Goal: Task Accomplishment & Management: Manage account settings

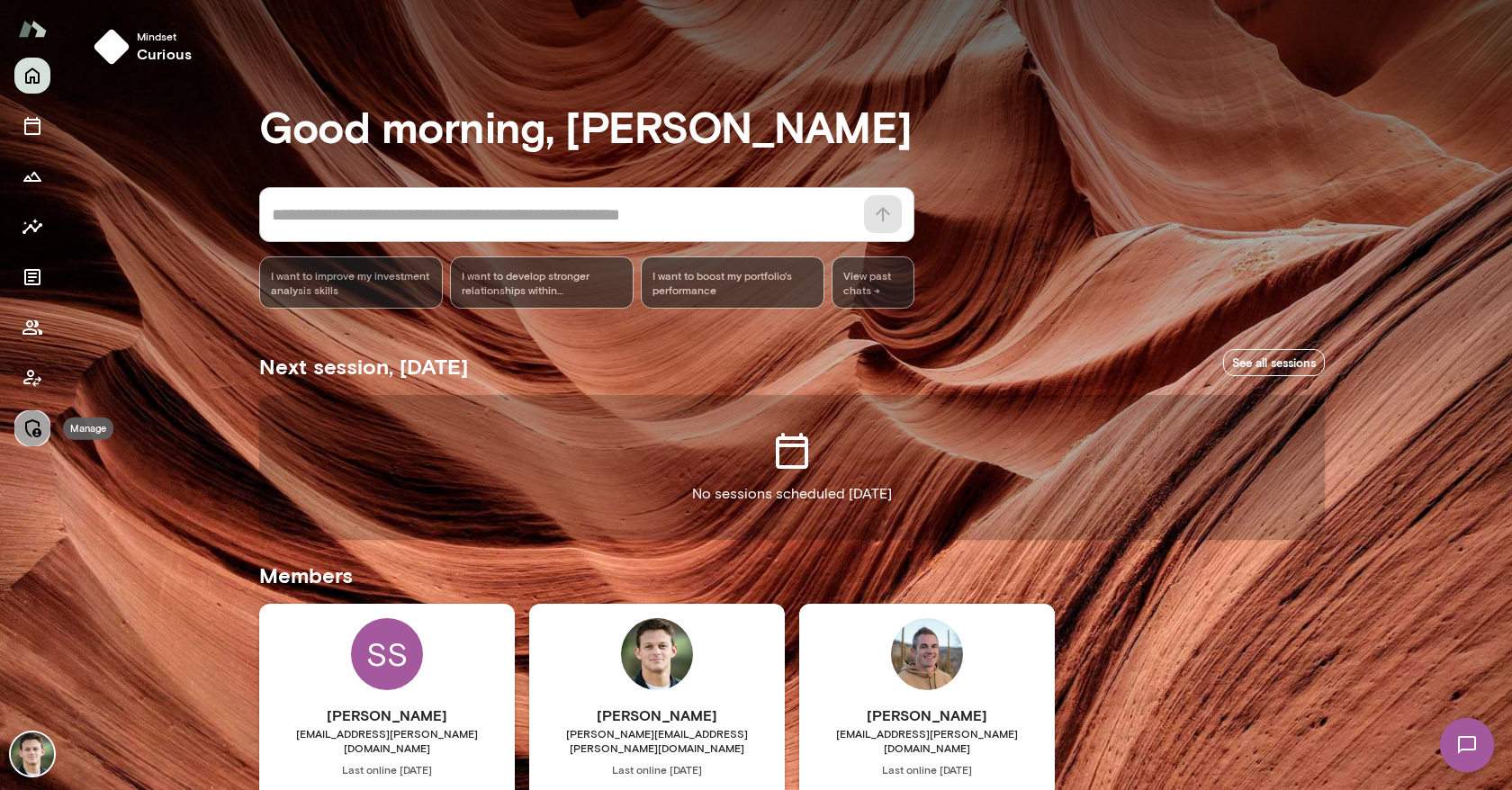
click at [39, 426] on icon "Manage" at bounding box center [32, 428] width 16 height 18
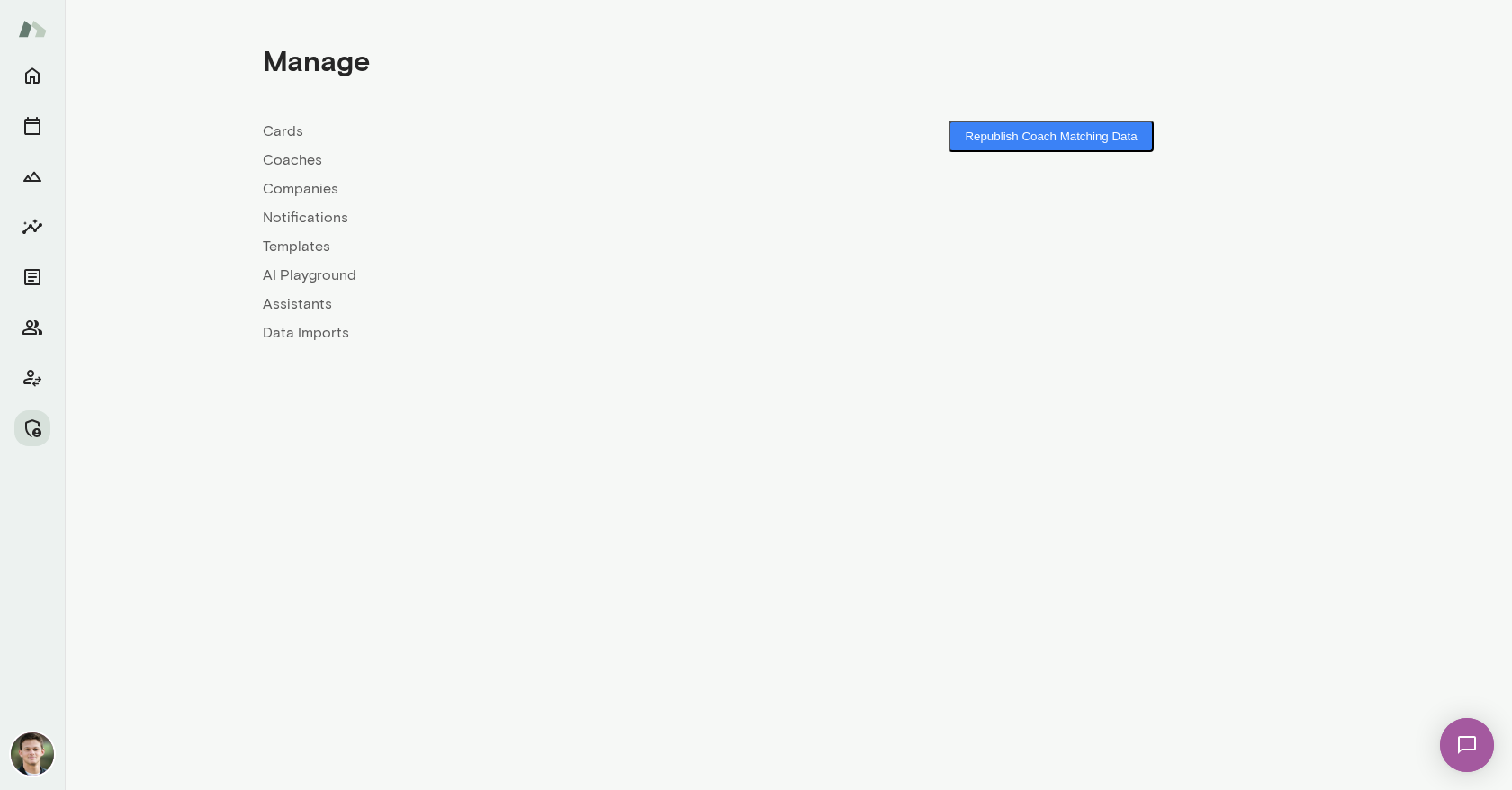
click at [301, 189] on link "Companies" at bounding box center [525, 188] width 525 height 21
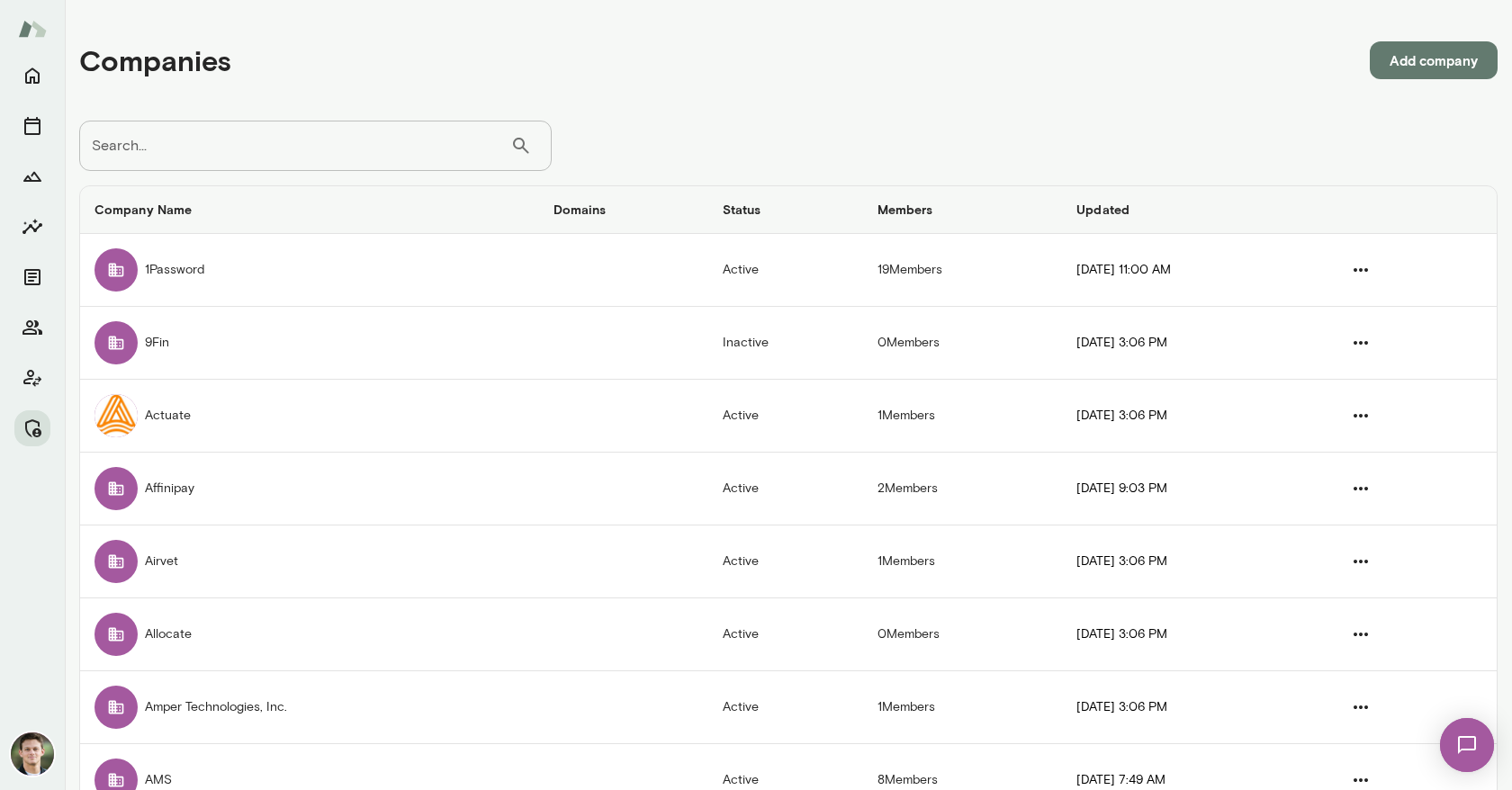
click at [301, 148] on input "Search..." at bounding box center [294, 146] width 431 height 50
type input "*********"
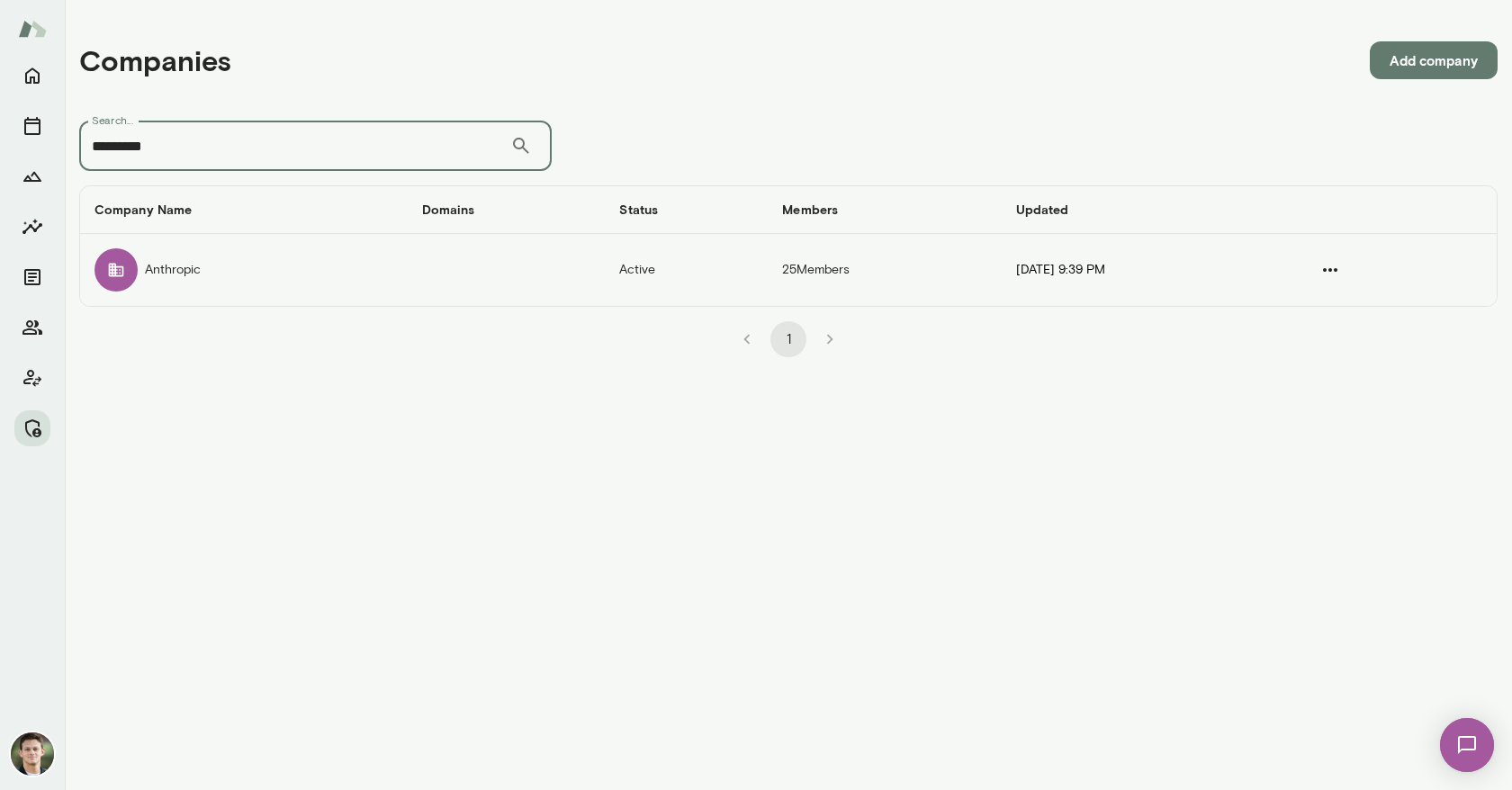
click at [267, 275] on td "Anthropic" at bounding box center [243, 270] width 328 height 72
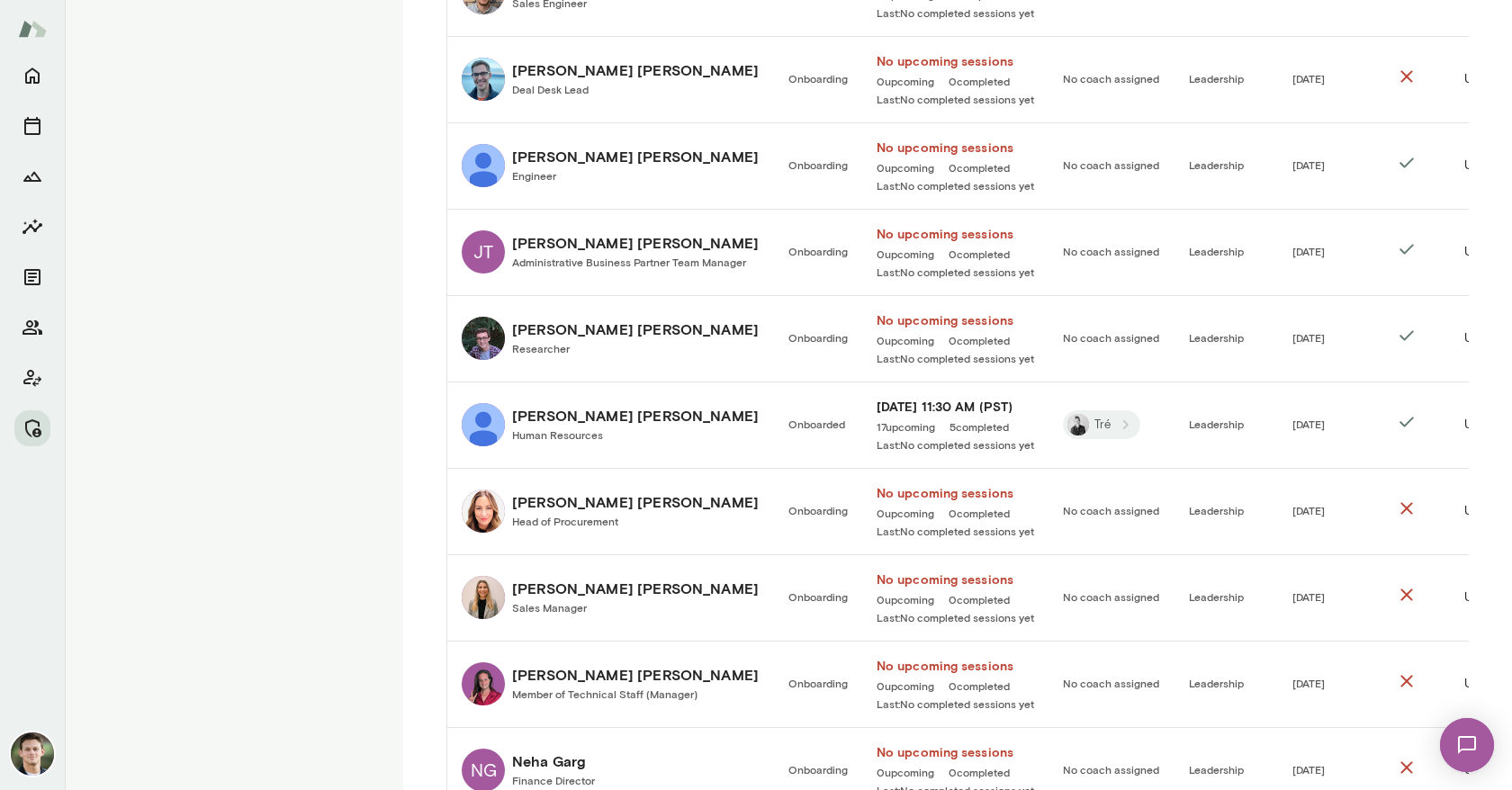
scroll to position [1534, 0]
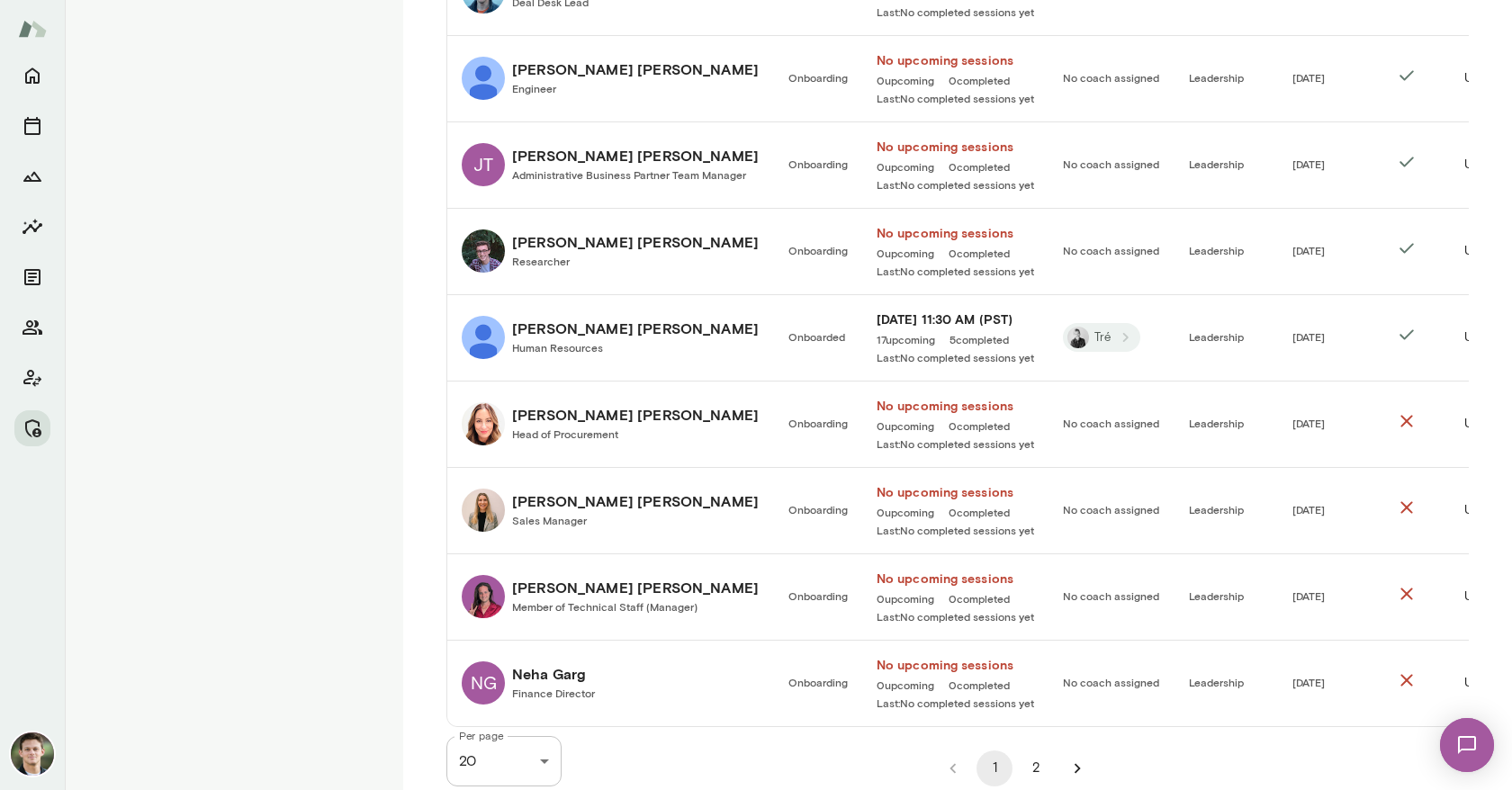
click at [1034, 756] on button "2" at bounding box center [1036, 769] width 36 height 36
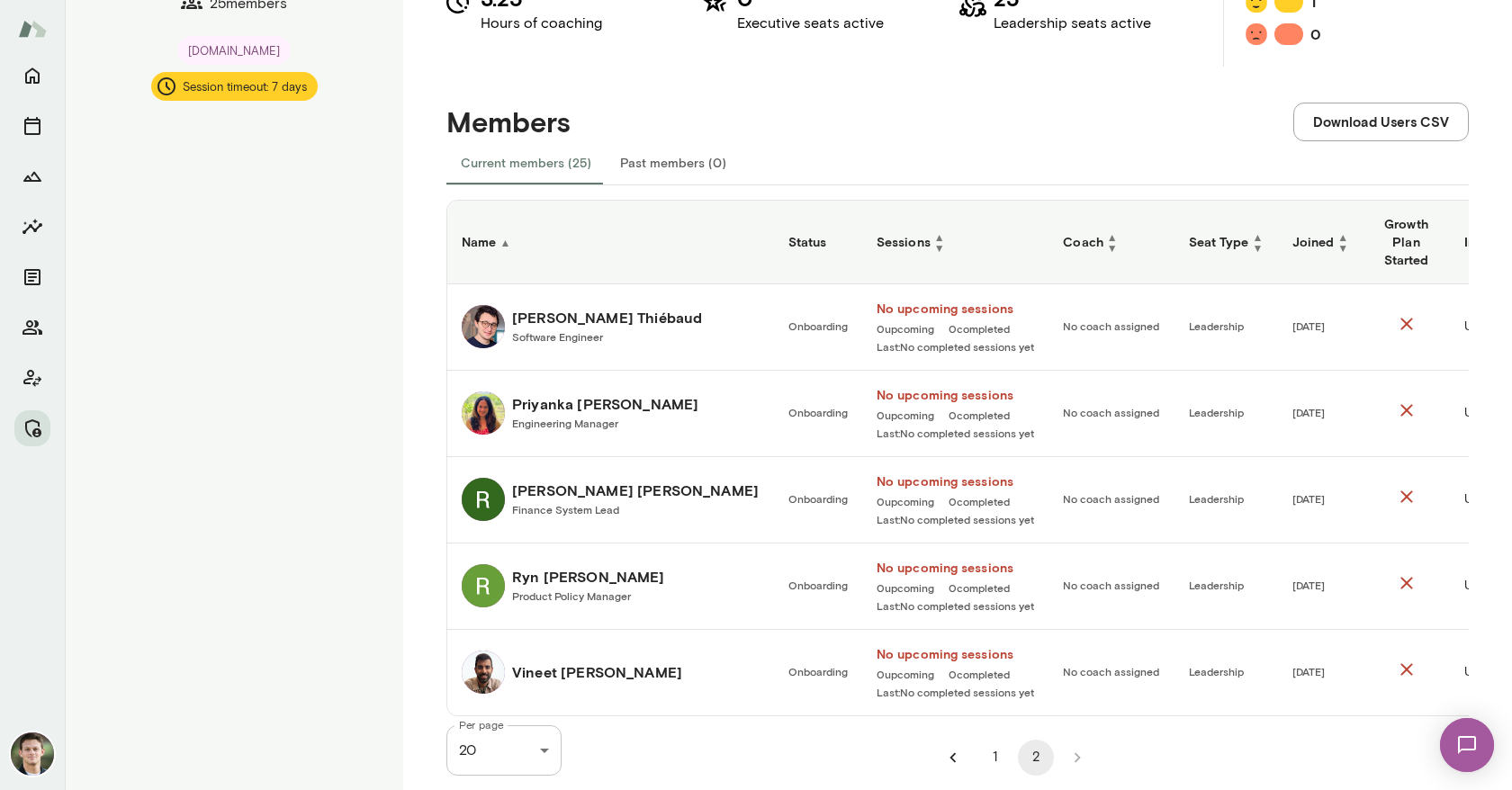
scroll to position [244, 0]
